Goal: Information Seeking & Learning: Learn about a topic

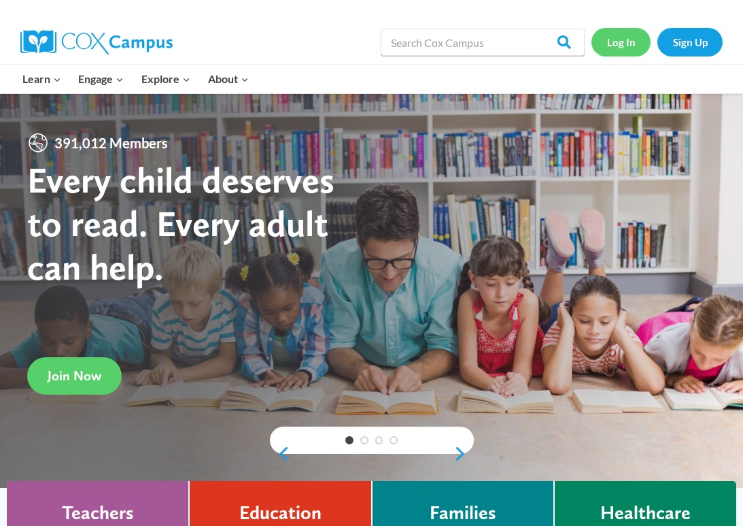
click at [620, 33] on link "Log In" at bounding box center [620, 42] width 59 height 28
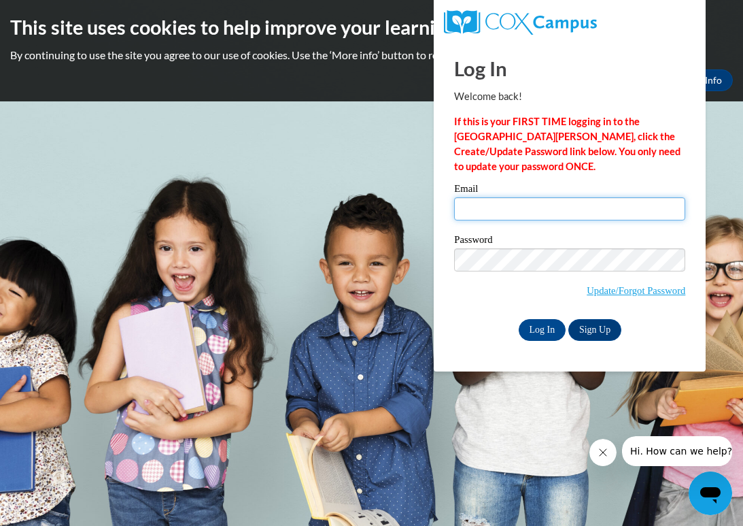
type input "wadrikam@ymcaatlanta.org"
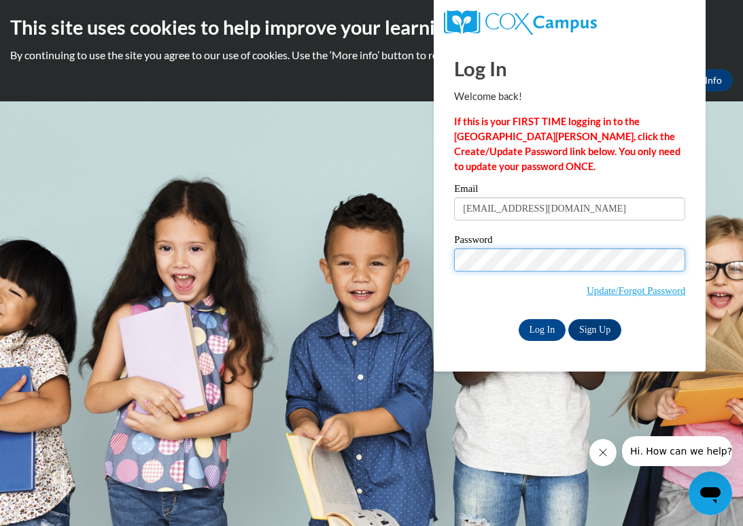
click at [541, 328] on input "Log In" at bounding box center [543, 330] width 48 height 22
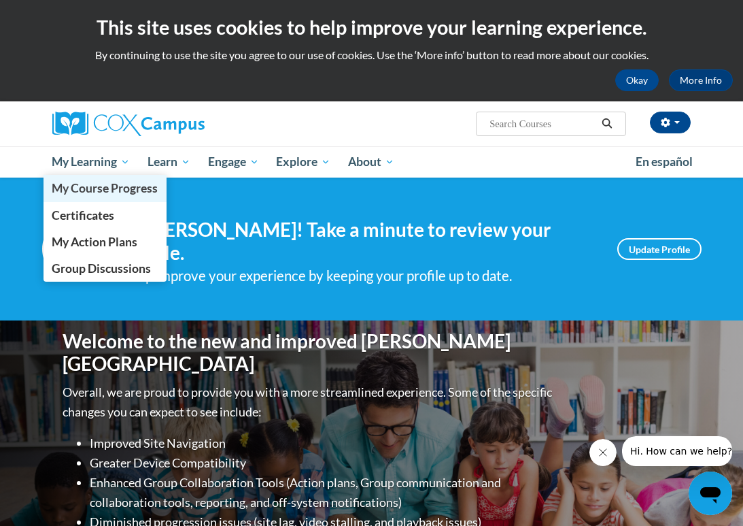
click at [103, 188] on span "My Course Progress" at bounding box center [105, 188] width 106 height 14
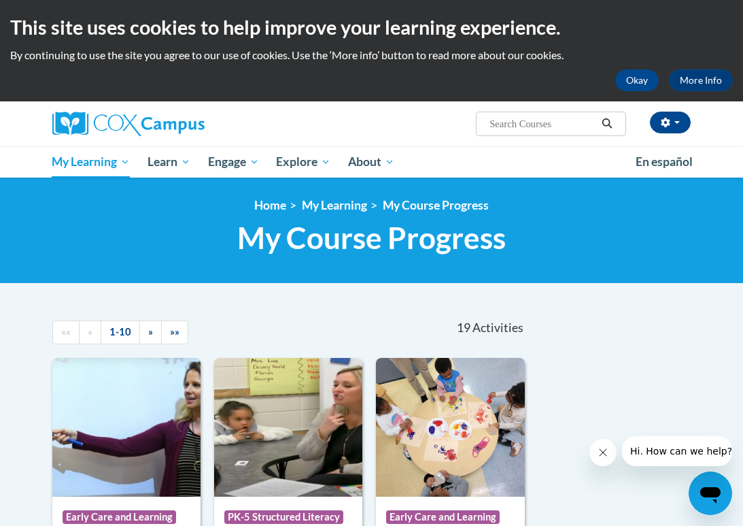
click at [504, 127] on input "Search..." at bounding box center [542, 124] width 109 height 16
type input "implicit"
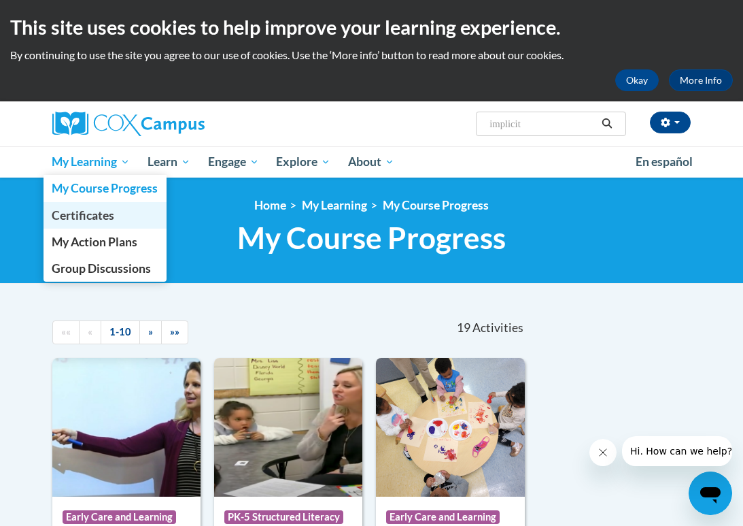
click at [103, 217] on span "Certificates" at bounding box center [83, 215] width 63 height 14
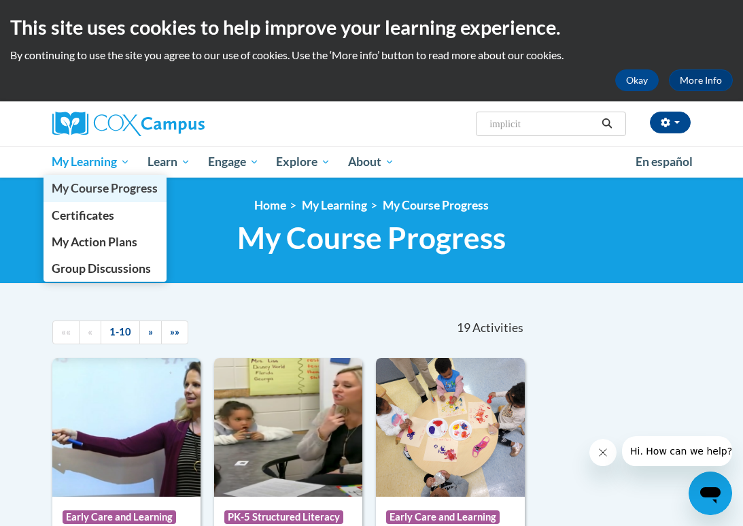
click at [88, 188] on span "My Course Progress" at bounding box center [105, 188] width 106 height 14
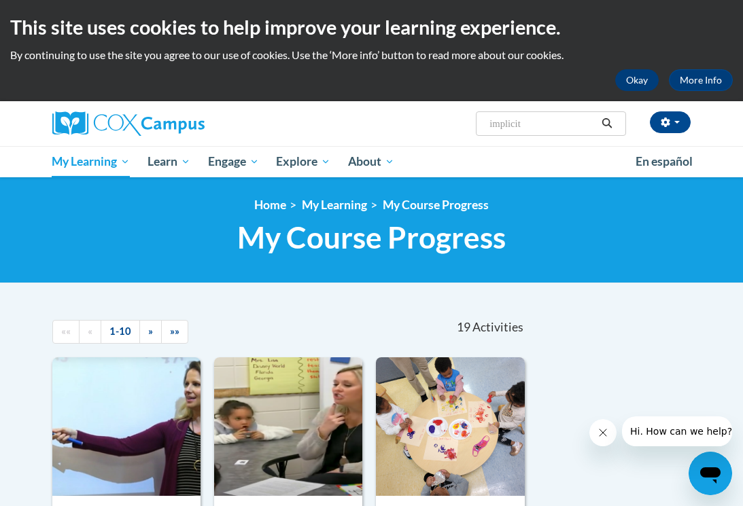
click at [647, 80] on button "Okay" at bounding box center [637, 80] width 44 height 22
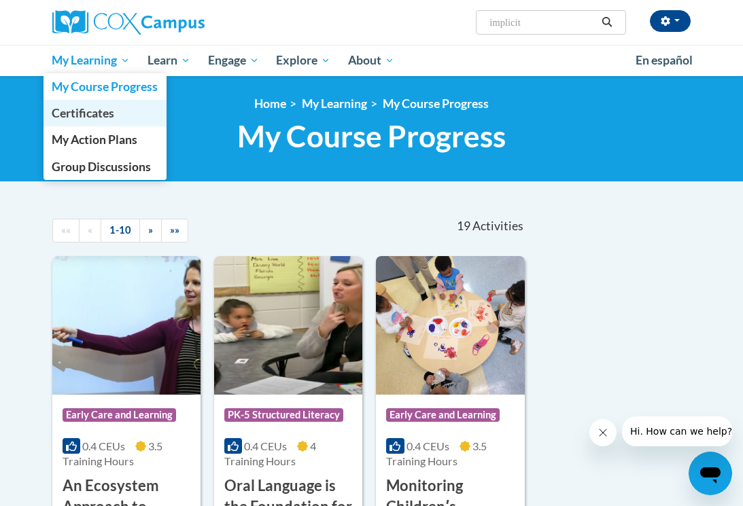
click at [87, 111] on span "Certificates" at bounding box center [83, 113] width 63 height 14
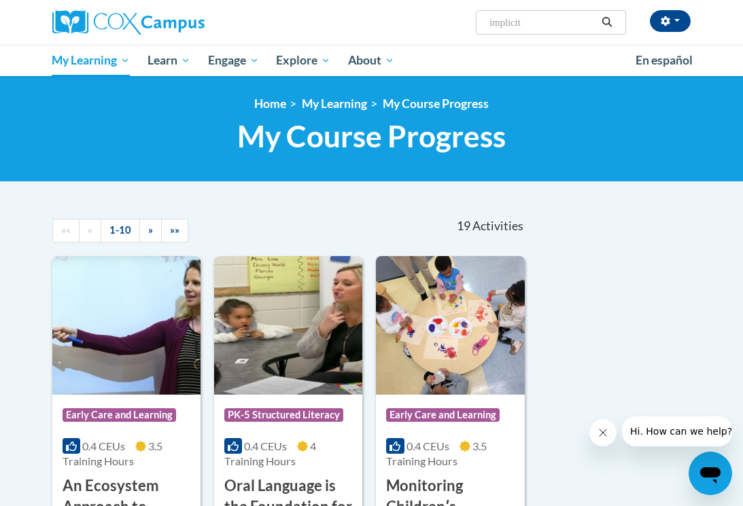
click at [445, 1] on div "Wadrika Montgomery (America/New_York UTC-04:00) My Profile Inbox My Transcripts…" at bounding box center [482, 17] width 440 height 35
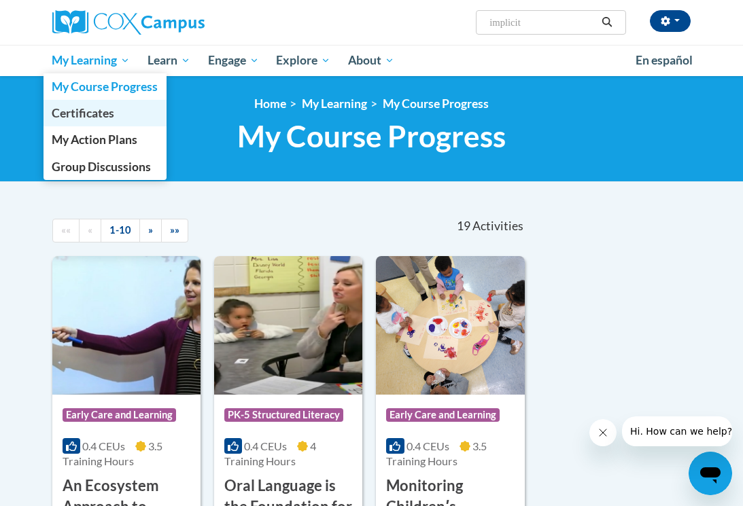
click at [105, 112] on span "Certificates" at bounding box center [83, 113] width 63 height 14
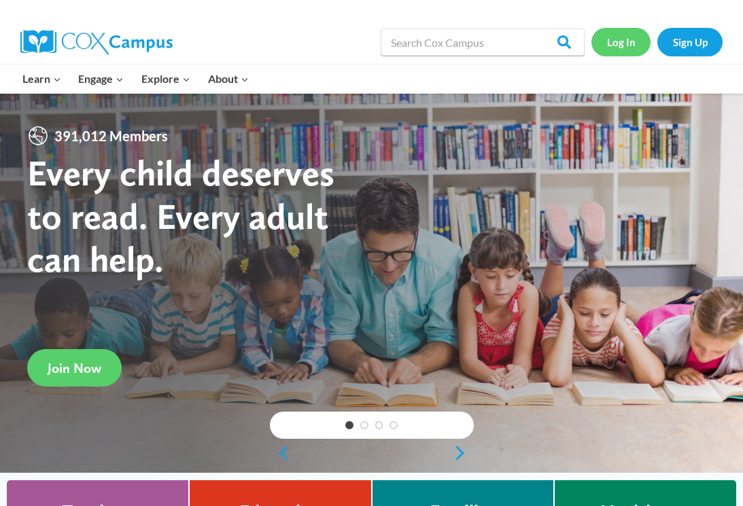
click at [610, 39] on link "Log In" at bounding box center [620, 42] width 59 height 28
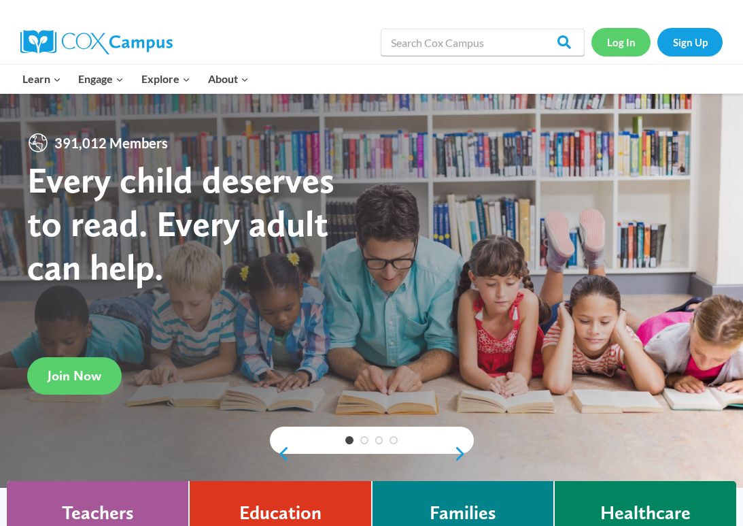
click at [618, 37] on link "Log In" at bounding box center [620, 42] width 59 height 28
click at [685, 47] on link "Sign Up" at bounding box center [689, 42] width 65 height 28
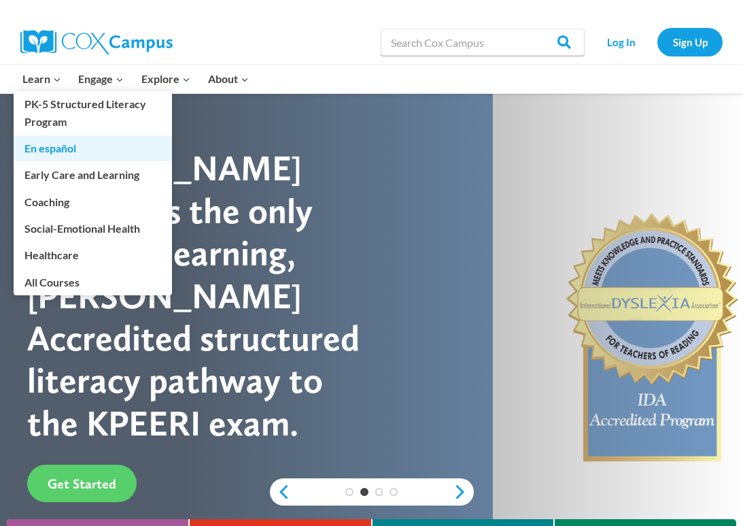
click at [56, 141] on link "En español" at bounding box center [93, 148] width 158 height 26
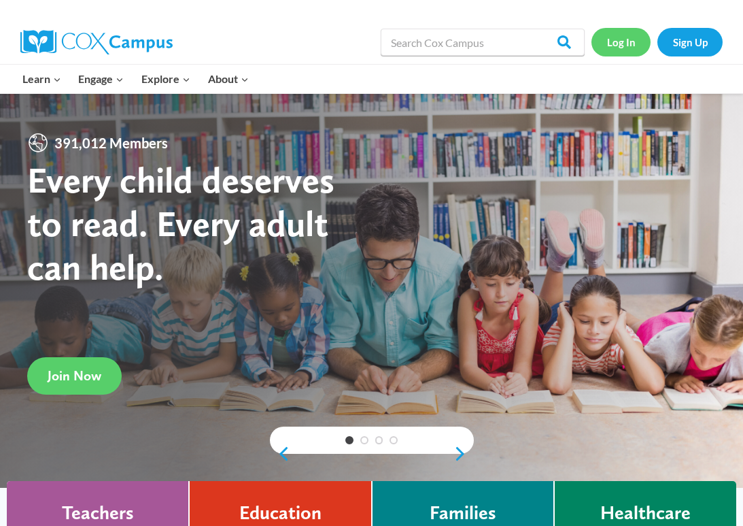
click at [619, 47] on link "Log In" at bounding box center [620, 42] width 59 height 28
click at [623, 40] on link "Log In" at bounding box center [620, 42] width 59 height 28
